Goal: Navigation & Orientation: Find specific page/section

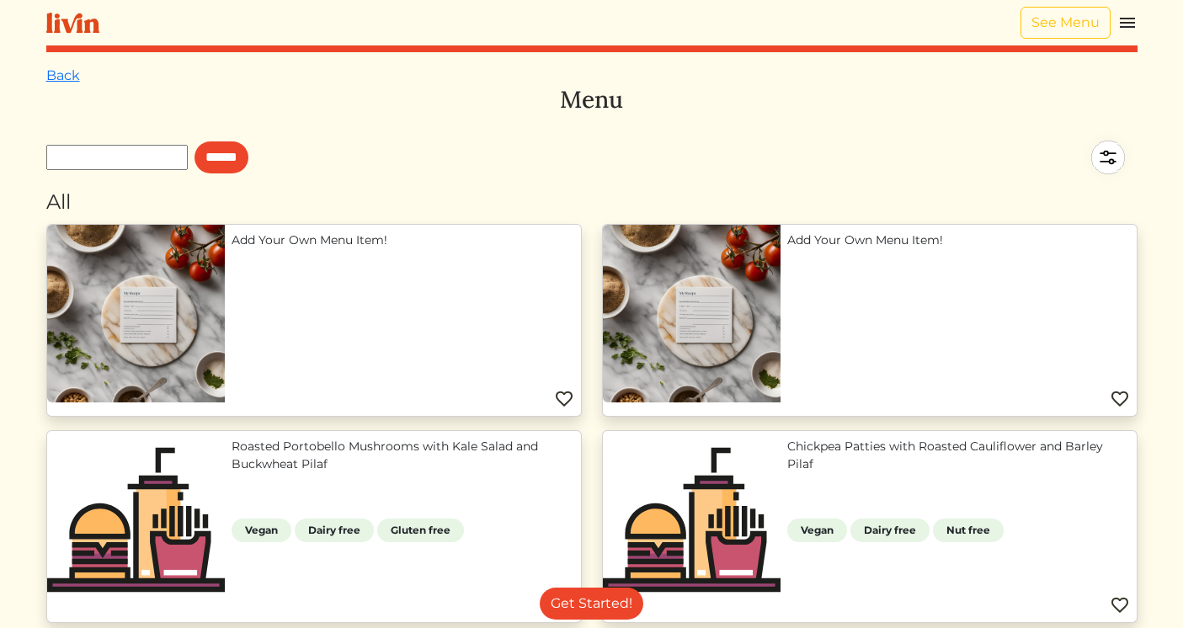
scroll to position [543, 0]
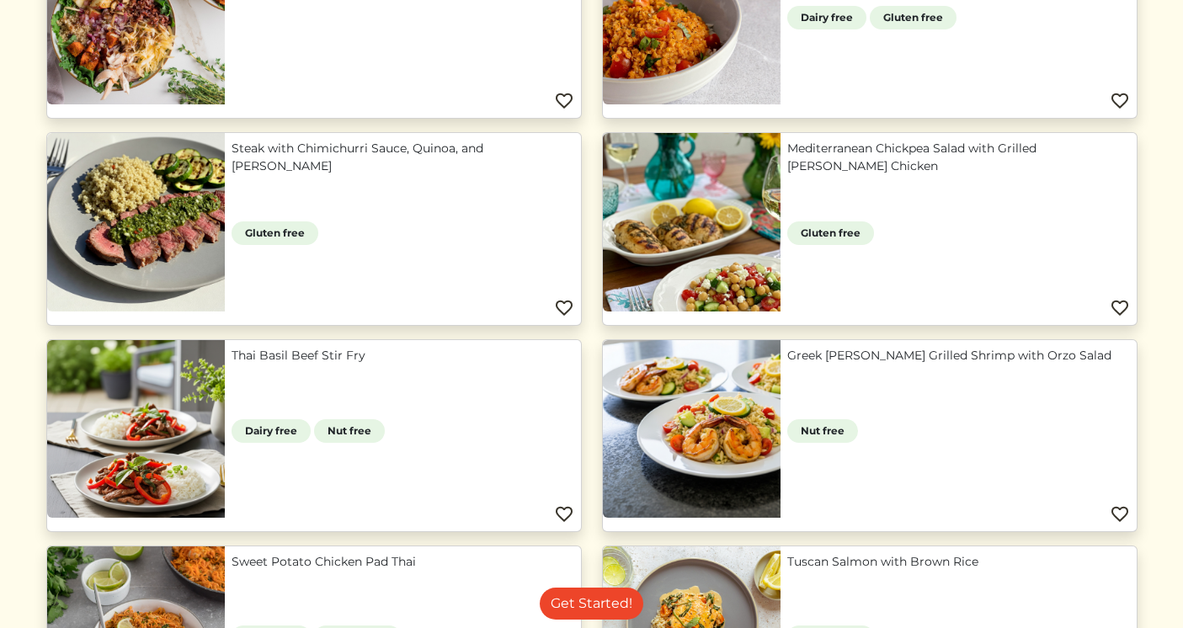
scroll to position [839, 0]
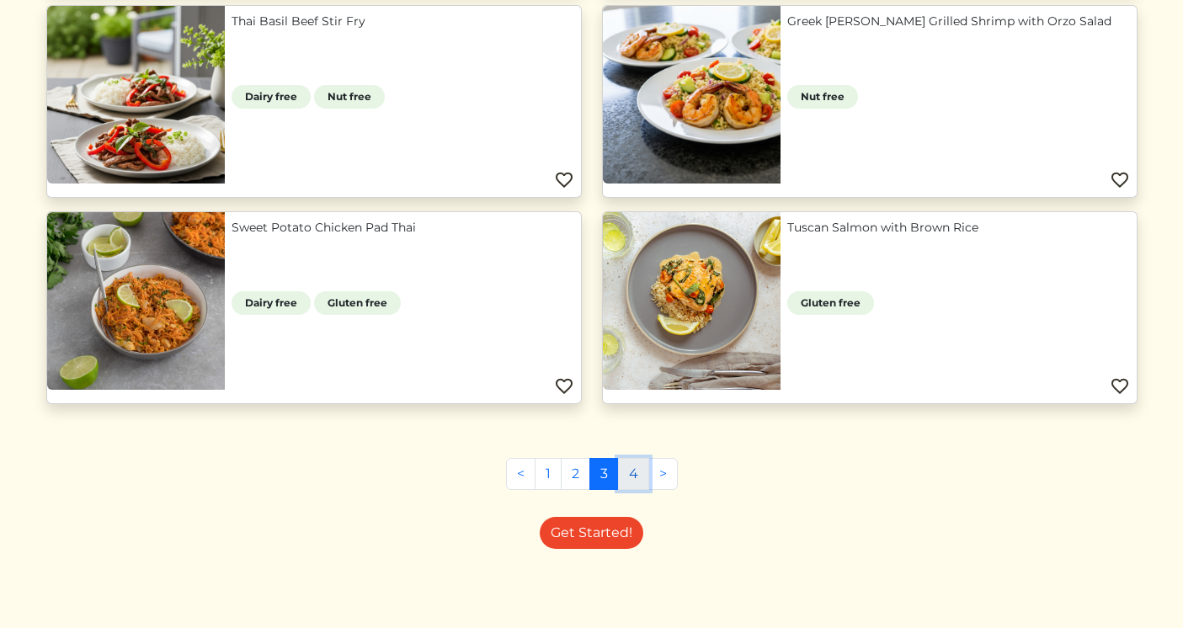
click at [631, 480] on link "4" at bounding box center [633, 474] width 31 height 32
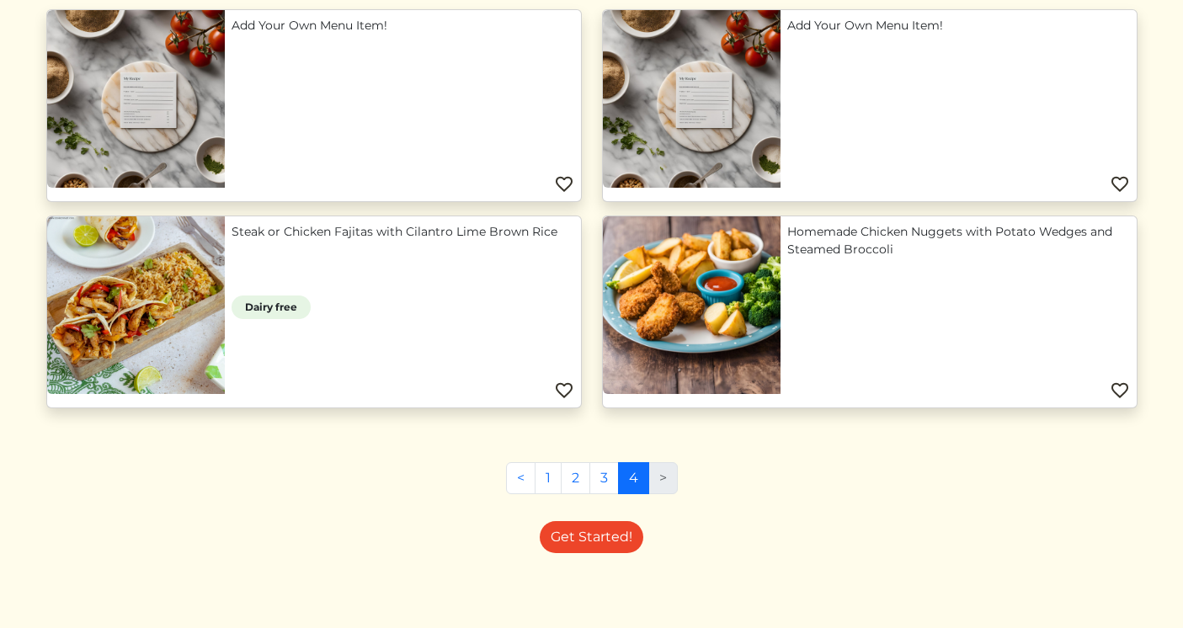
scroll to position [219, 0]
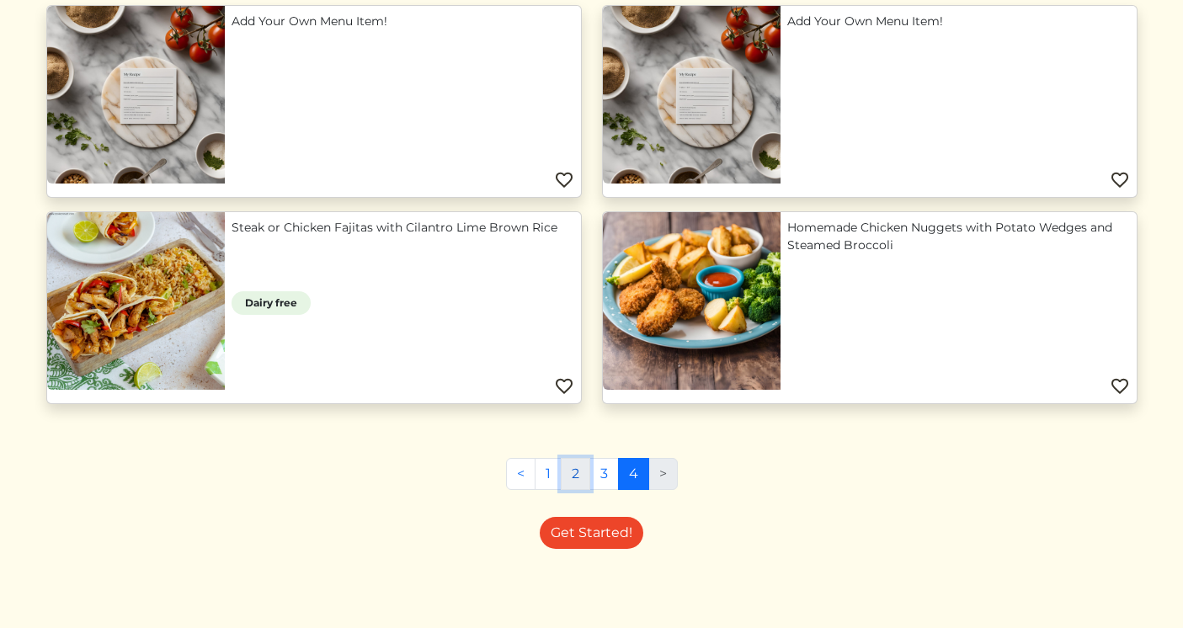
click at [582, 482] on link "2" at bounding box center [575, 474] width 29 height 32
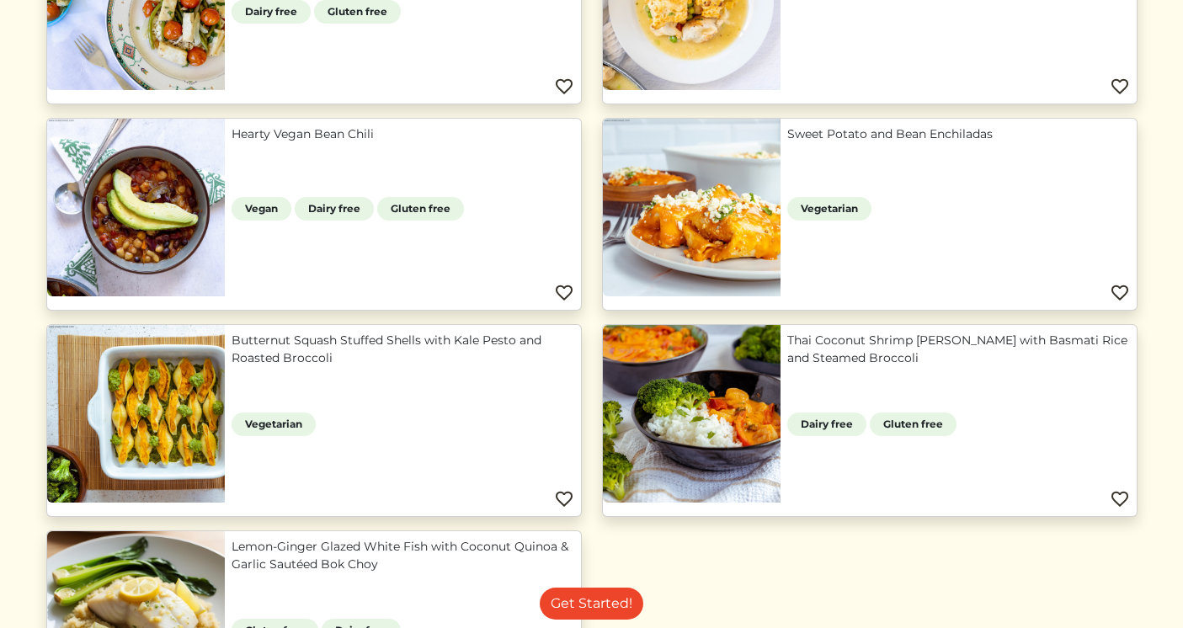
scroll to position [1347, 0]
